Goal: Task Accomplishment & Management: Use online tool/utility

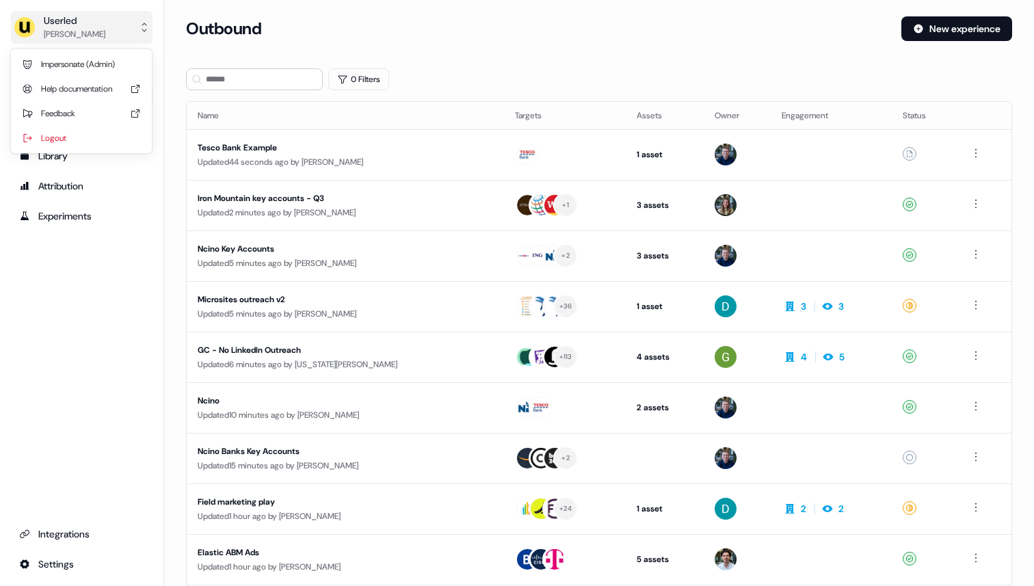
click at [91, 22] on div "Userled" at bounding box center [75, 21] width 62 height 14
click at [91, 68] on div "Impersonate (Admin)" at bounding box center [81, 64] width 130 height 25
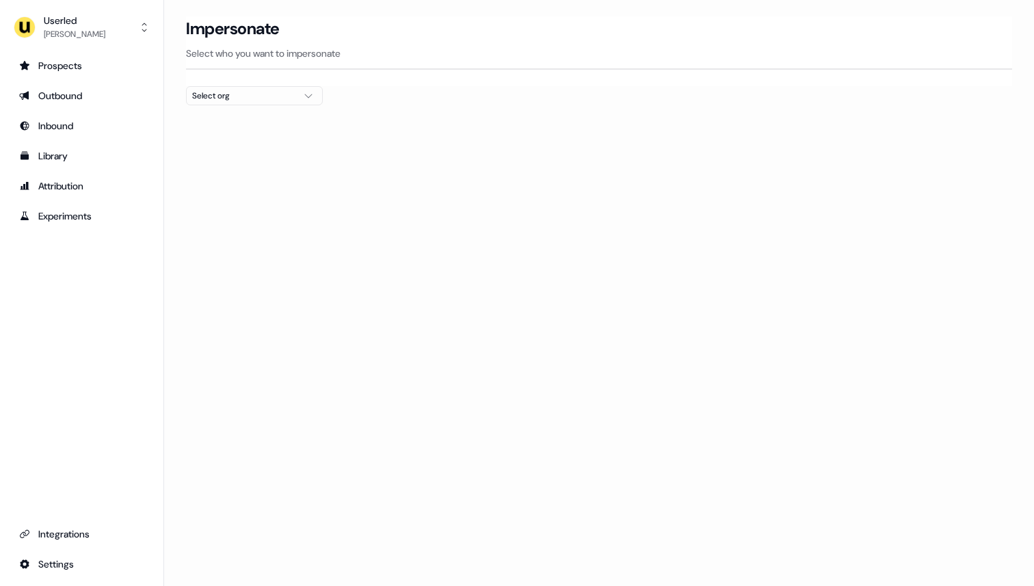
click at [240, 92] on div "Select org" at bounding box center [243, 96] width 103 height 14
type input "****"
click at [248, 147] on div "[PERSON_NAME] People" at bounding box center [254, 145] width 135 height 22
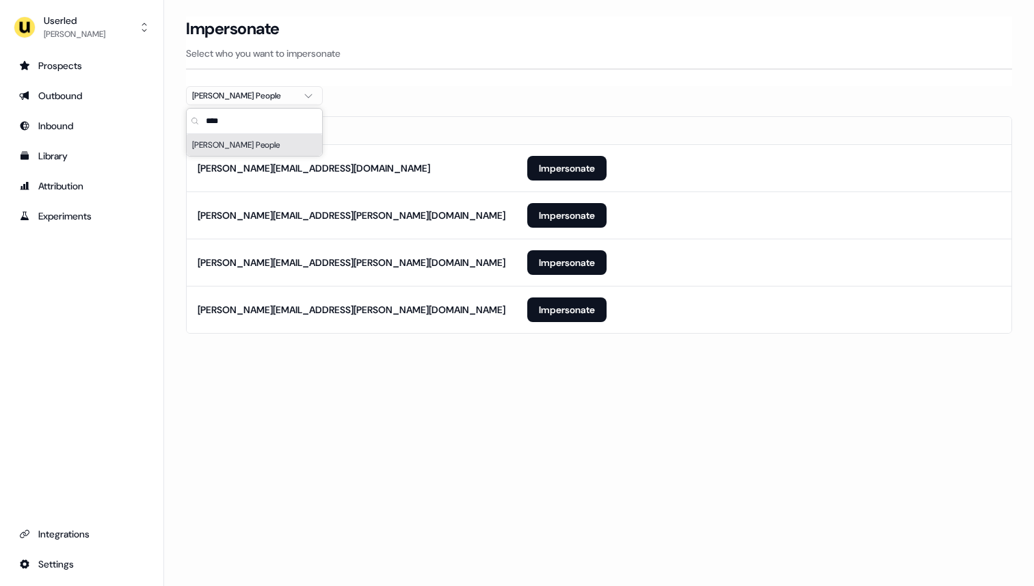
click at [434, 78] on div "Impersonate Select who you want to impersonate" at bounding box center [599, 51] width 826 height 70
click at [565, 314] on button "Impersonate" at bounding box center [566, 309] width 79 height 25
